Goal: Obtain resource: Obtain resource

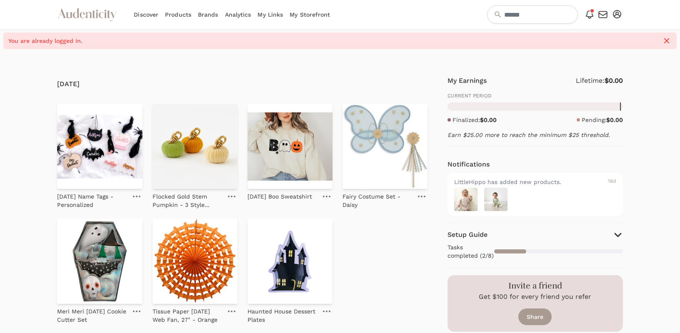
click at [215, 12] on link "Brands" at bounding box center [208, 14] width 20 height 29
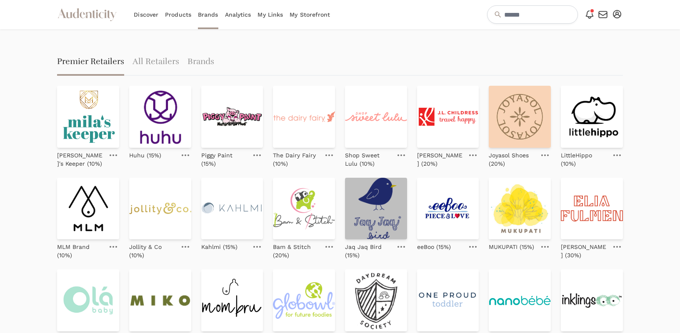
click at [371, 196] on img at bounding box center [376, 209] width 62 height 62
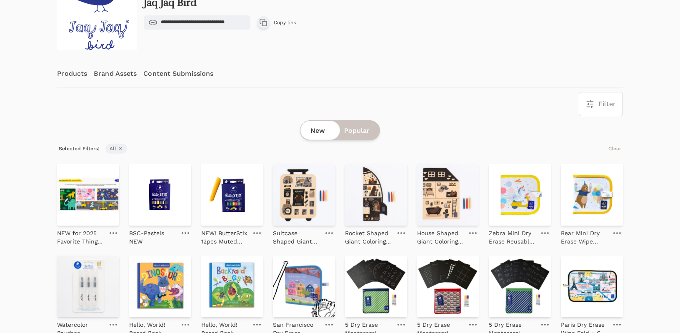
scroll to position [76, 0]
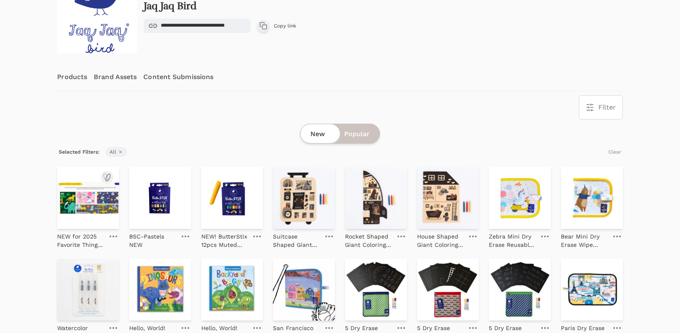
click at [92, 214] on img at bounding box center [88, 198] width 62 height 62
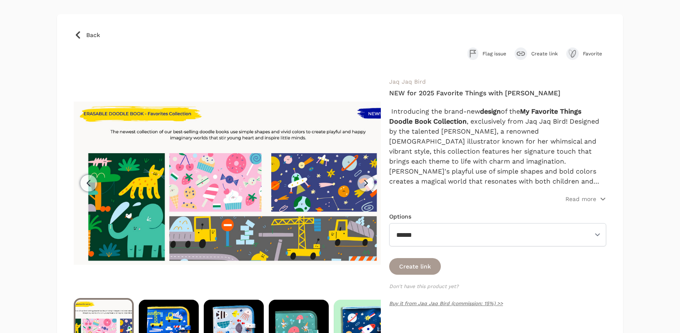
scroll to position [43, 0]
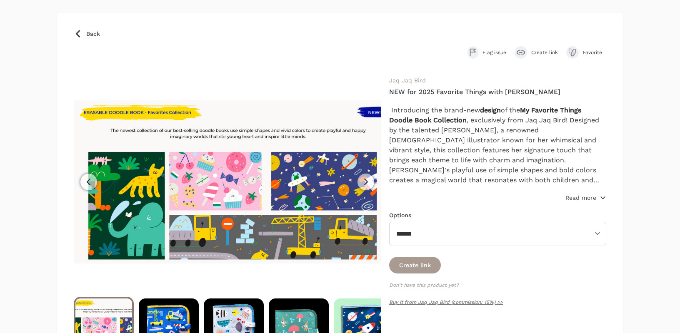
click at [571, 201] on p "Read more" at bounding box center [580, 198] width 31 height 8
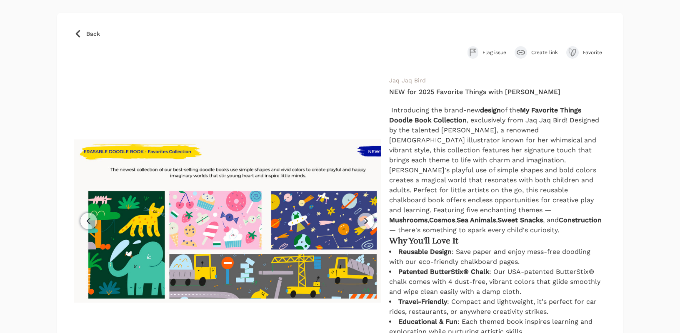
click at [88, 31] on span "Back" at bounding box center [93, 34] width 14 height 8
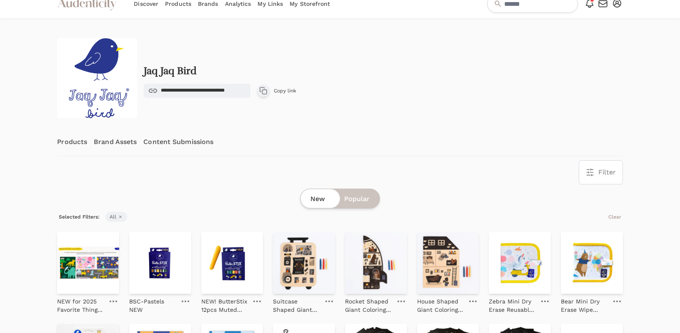
scroll to position [12, 0]
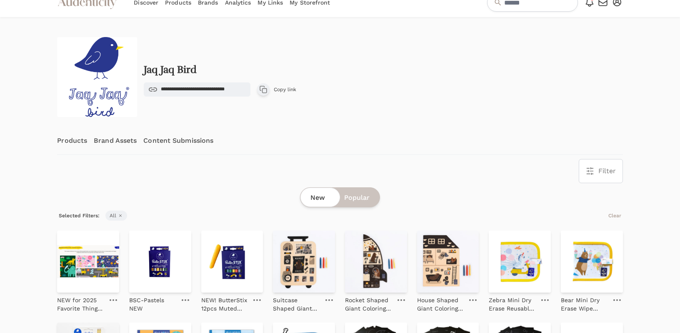
click at [122, 142] on link "Brand Assets" at bounding box center [115, 140] width 43 height 27
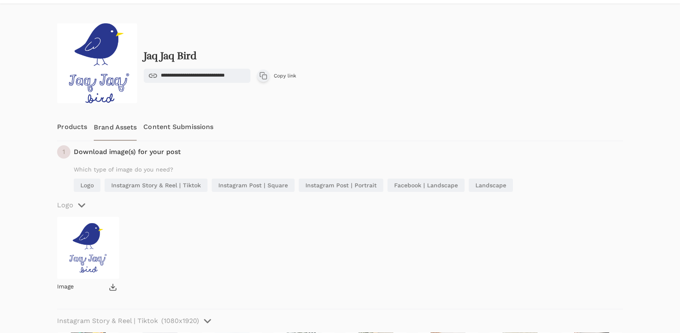
scroll to position [50, 0]
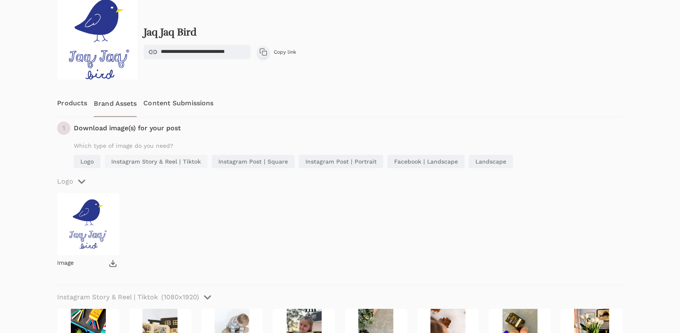
click at [173, 160] on link "Instagram Story & Reel | Tiktok" at bounding box center [156, 161] width 103 height 13
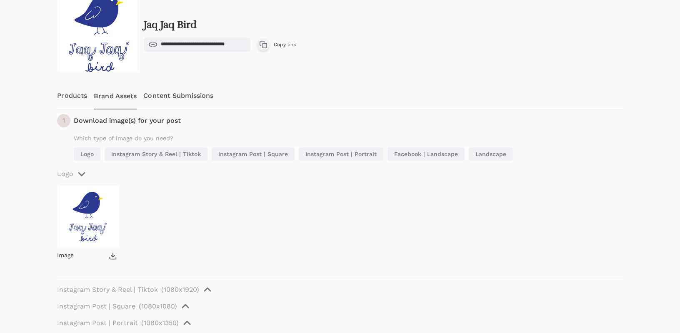
scroll to position [36, 0]
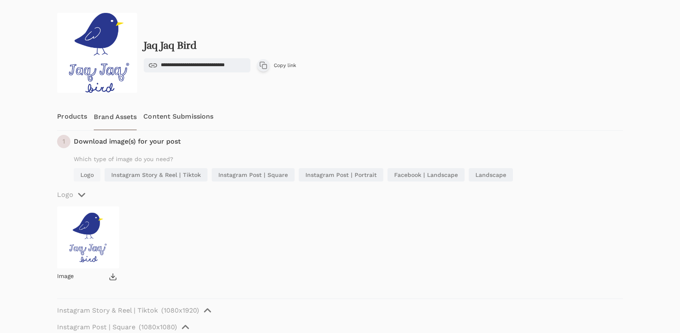
click at [85, 174] on link "Logo" at bounding box center [87, 174] width 27 height 13
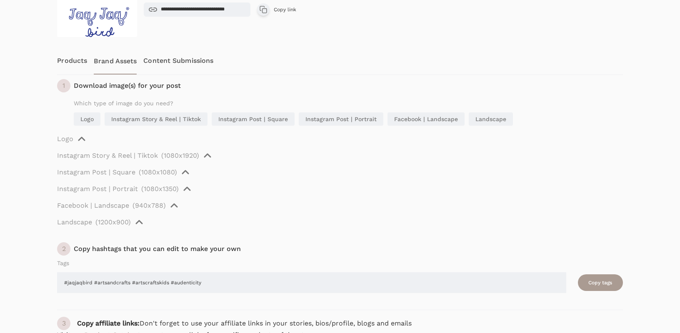
scroll to position [126, 0]
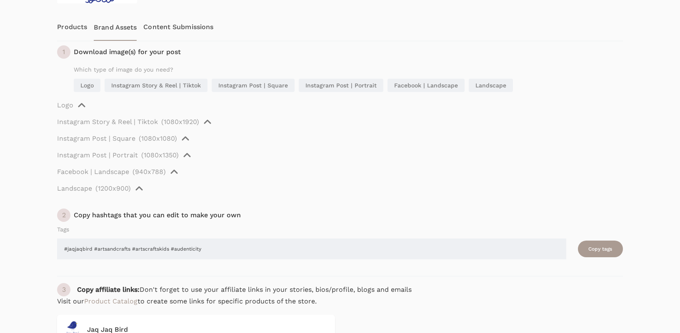
click at [81, 102] on icon "button" at bounding box center [82, 105] width 10 height 10
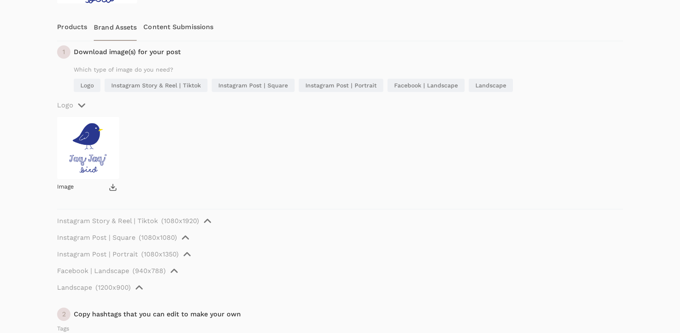
click at [114, 190] on icon at bounding box center [113, 189] width 6 height 2
click at [76, 32] on link "Products" at bounding box center [72, 26] width 30 height 27
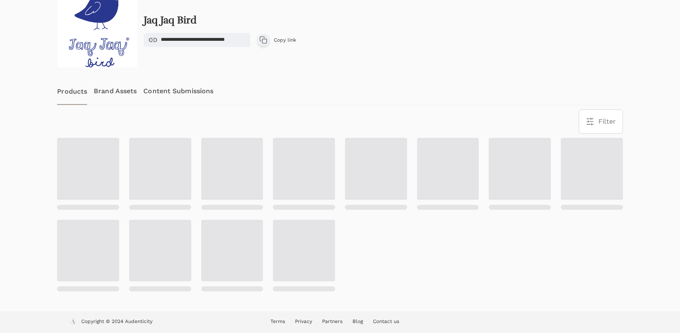
scroll to position [62, 0]
click at [173, 92] on link "Content Submissions" at bounding box center [178, 90] width 70 height 27
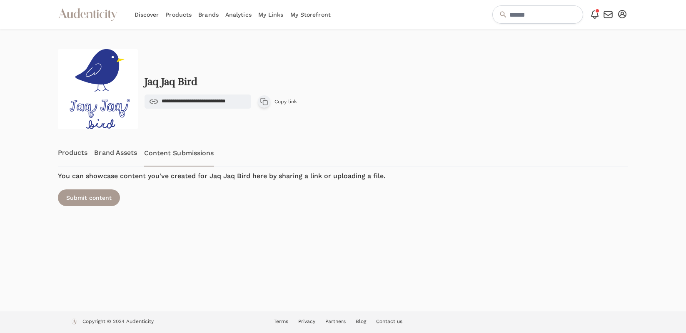
click at [67, 151] on link "Products" at bounding box center [73, 152] width 30 height 27
